Goal: Task Accomplishment & Management: Manage account settings

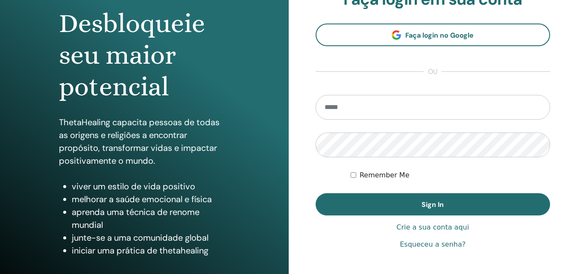
scroll to position [128, 0]
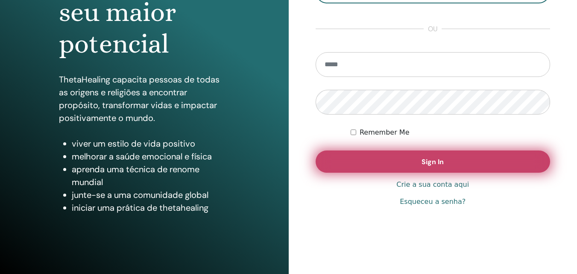
type input "**********"
click at [410, 159] on button "Sign In" at bounding box center [433, 161] width 235 height 22
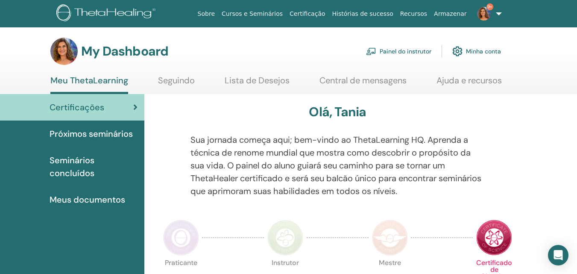
click at [392, 48] on link "Painel do instrutor" at bounding box center [398, 51] width 65 height 19
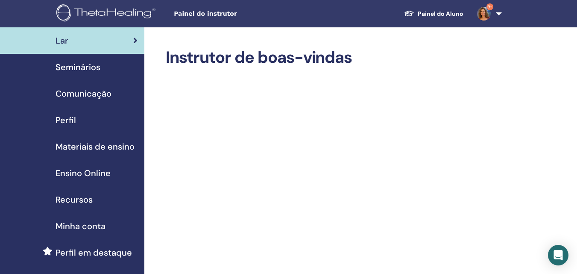
click at [82, 68] on span "Seminários" at bounding box center [78, 67] width 45 height 13
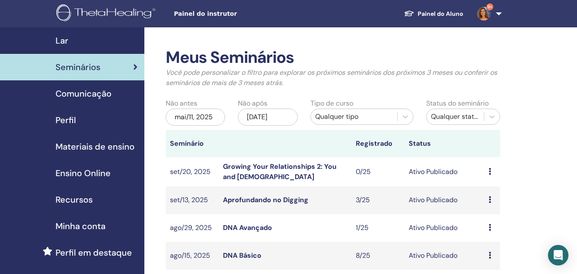
scroll to position [85, 0]
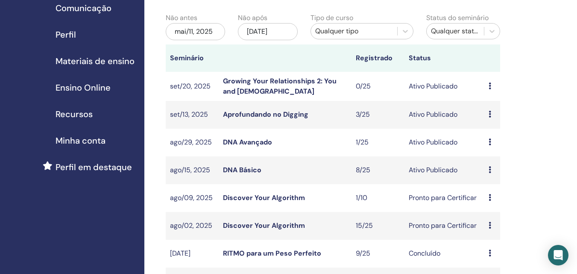
click at [224, 169] on link "DNA Básico" at bounding box center [242, 169] width 38 height 9
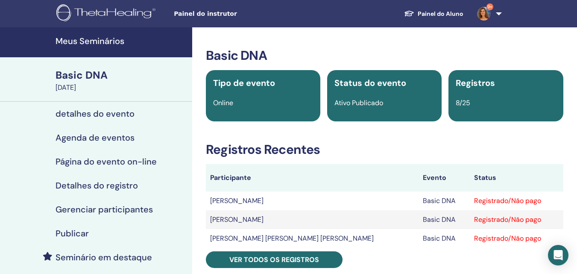
click at [102, 38] on h4 "Meus Seminários" at bounding box center [122, 41] width 132 height 10
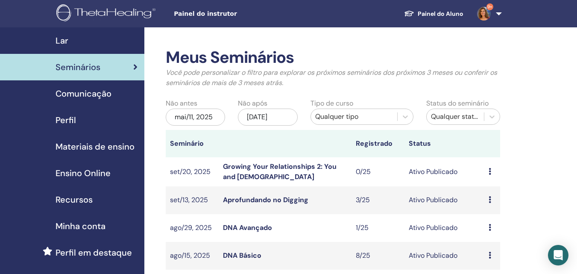
click at [264, 200] on link "Aprofundando no Digging" at bounding box center [265, 199] width 85 height 9
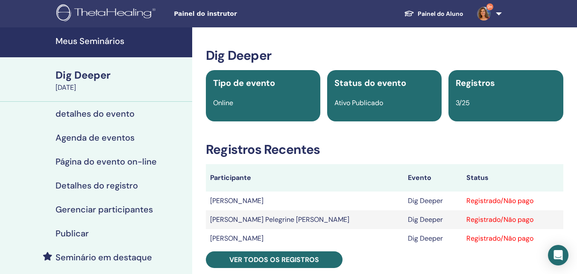
scroll to position [43, 0]
